Goal: Complete application form

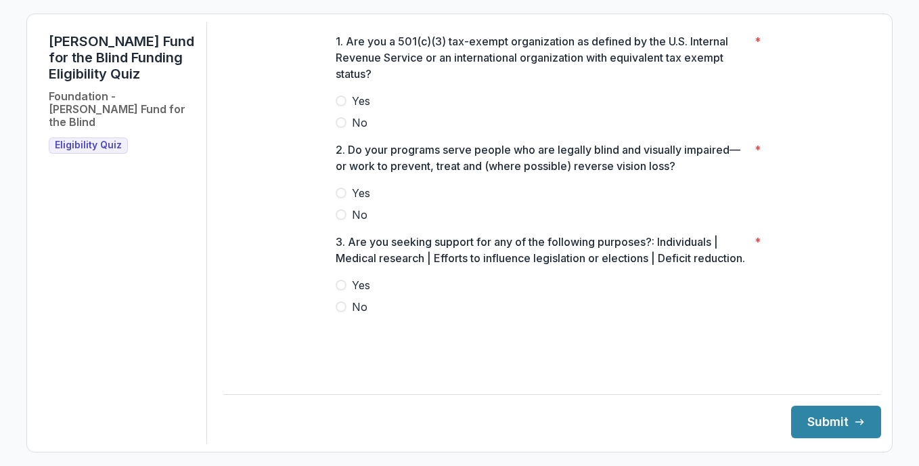
click at [344, 126] on label "No" at bounding box center [552, 122] width 433 height 16
click at [346, 223] on label "No" at bounding box center [552, 214] width 433 height 16
click at [345, 312] on span at bounding box center [341, 306] width 11 height 11
click at [357, 201] on span "Yes" at bounding box center [361, 193] width 18 height 16
click at [803, 418] on button "Submit" at bounding box center [836, 421] width 90 height 32
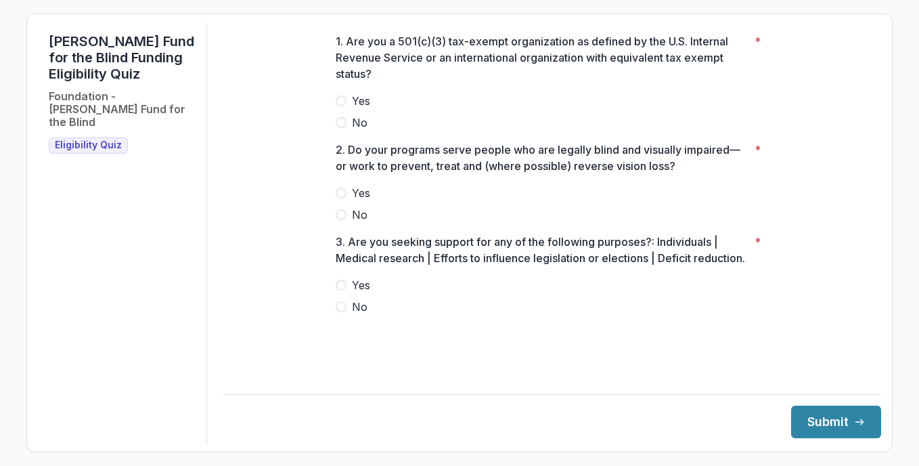
click at [351, 108] on label "Yes" at bounding box center [552, 101] width 433 height 16
click at [348, 197] on label "Yes" at bounding box center [552, 193] width 433 height 16
click at [341, 312] on span at bounding box center [341, 306] width 11 height 11
click at [815, 433] on button "Submit" at bounding box center [836, 421] width 90 height 32
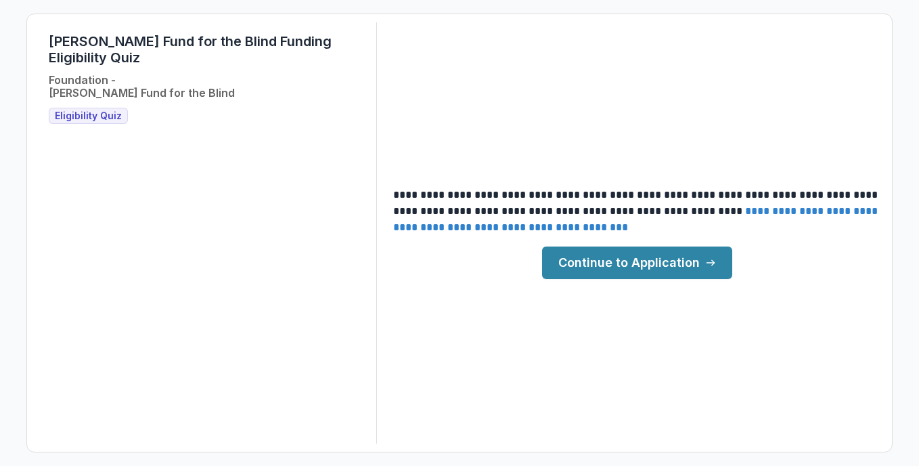
click at [646, 263] on link "Continue to Application" at bounding box center [637, 262] width 190 height 32
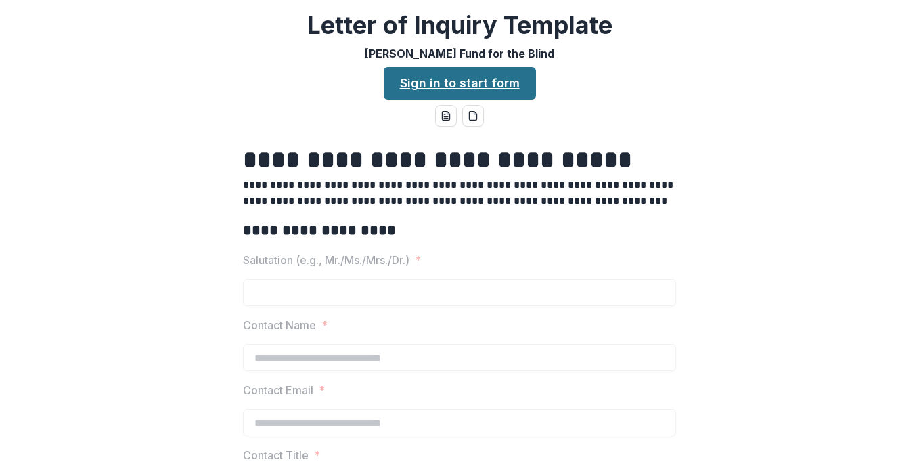
click at [447, 86] on link "Sign in to start form" at bounding box center [460, 83] width 152 height 32
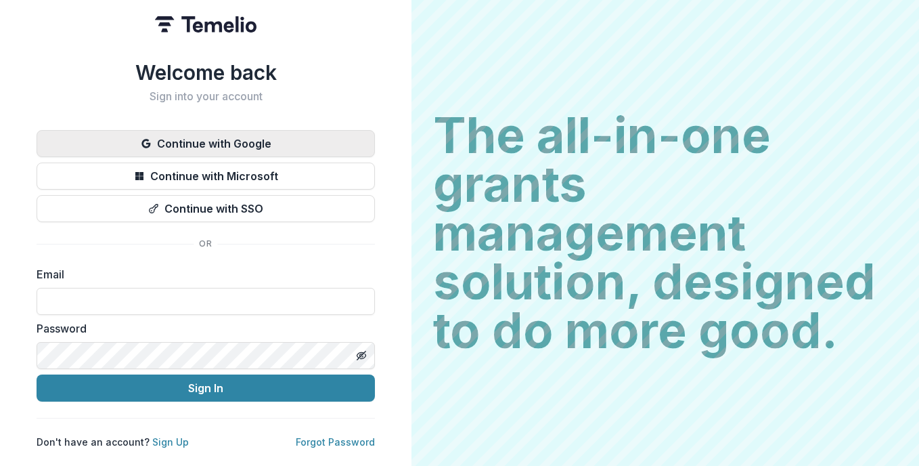
click at [340, 137] on button "Continue with Google" at bounding box center [206, 143] width 338 height 27
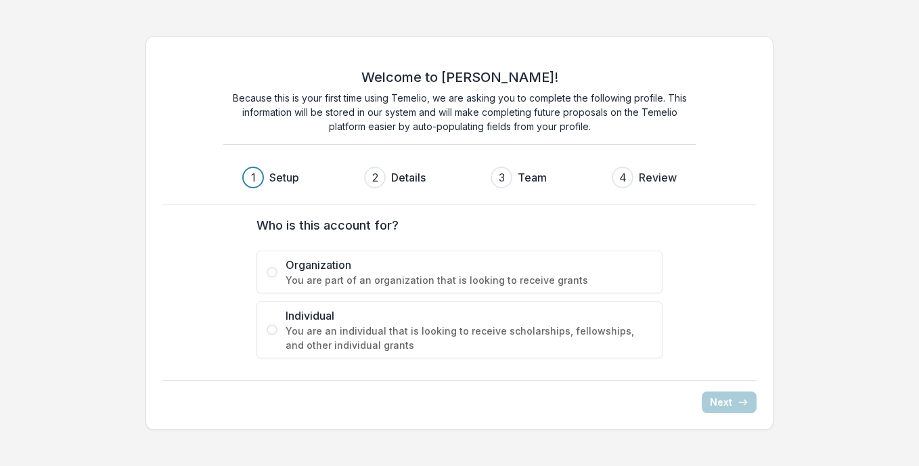
click at [325, 283] on span "You are part of an organization that is looking to receive grants" at bounding box center [469, 280] width 367 height 14
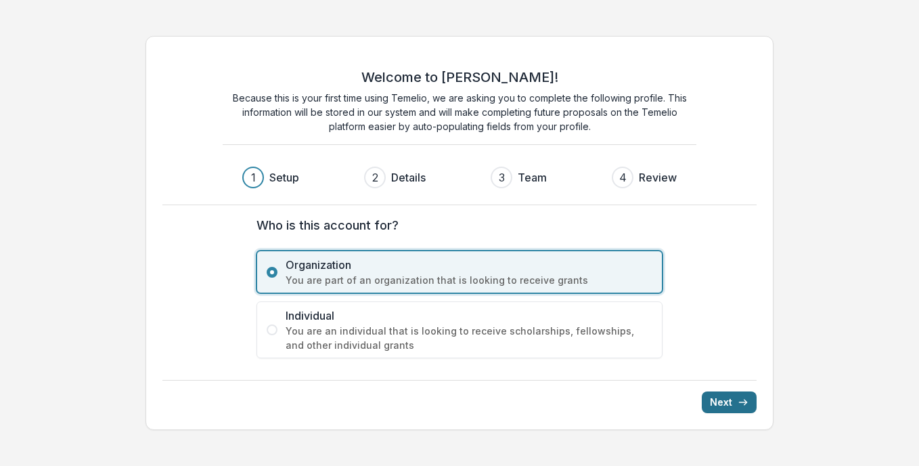
click at [731, 405] on button "Next" at bounding box center [729, 402] width 55 height 22
